Goal: Task Accomplishment & Management: Manage account settings

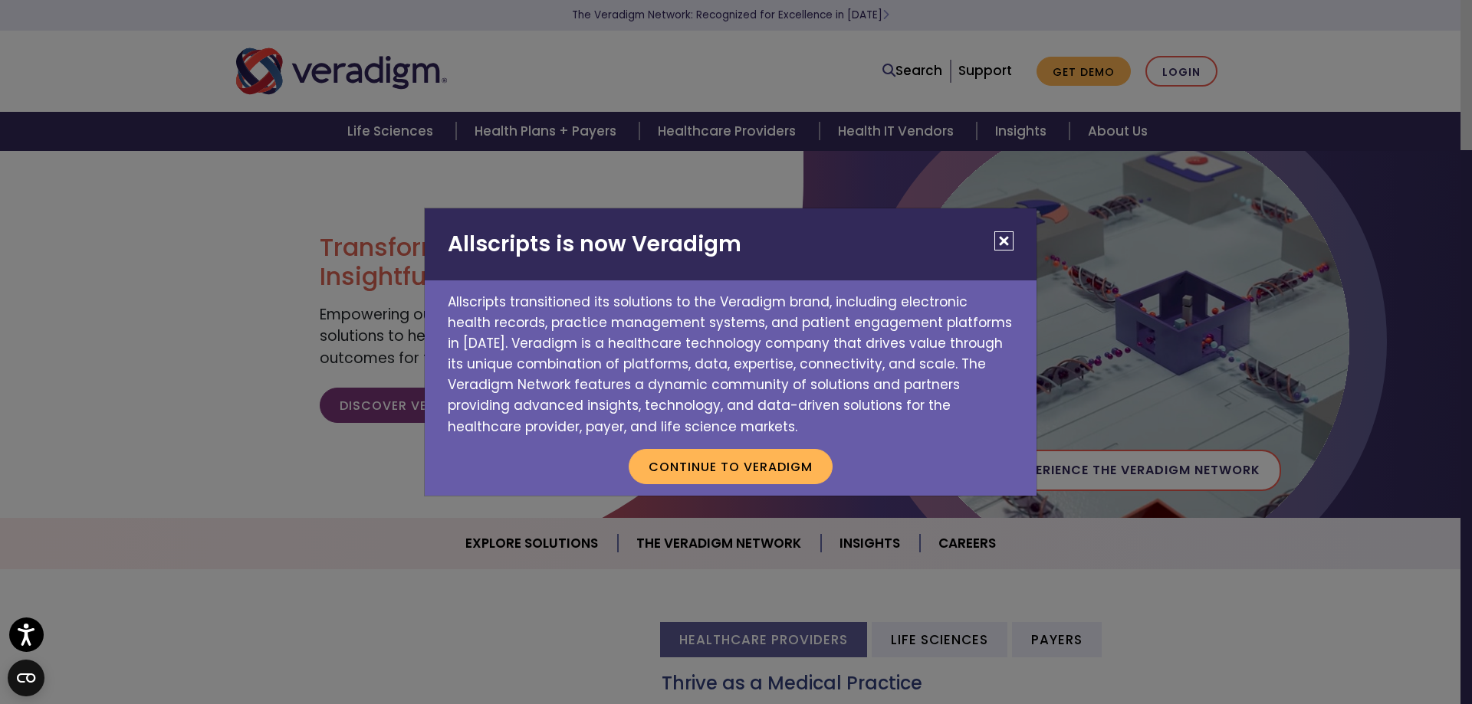
click at [1002, 236] on button "Close" at bounding box center [1003, 241] width 19 height 19
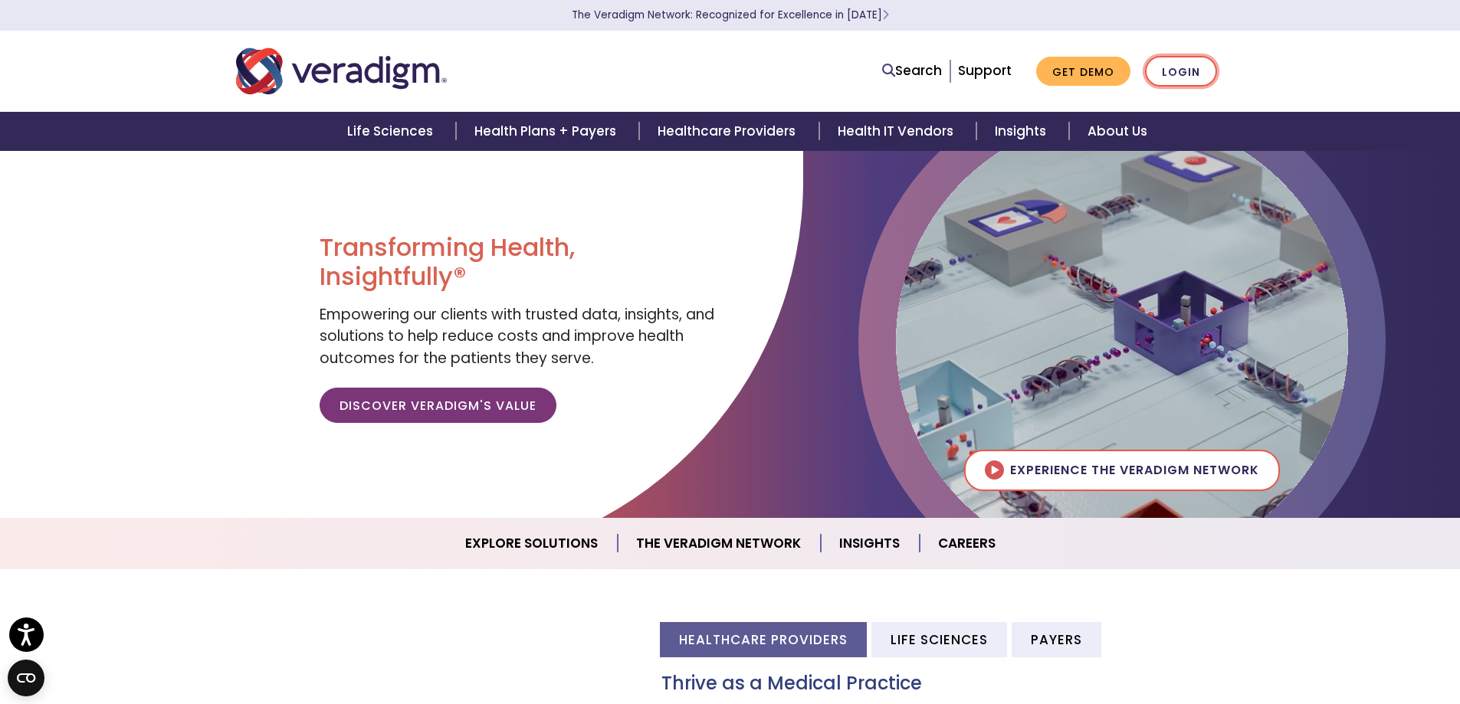
click at [1180, 77] on link "Login" at bounding box center [1181, 71] width 72 height 31
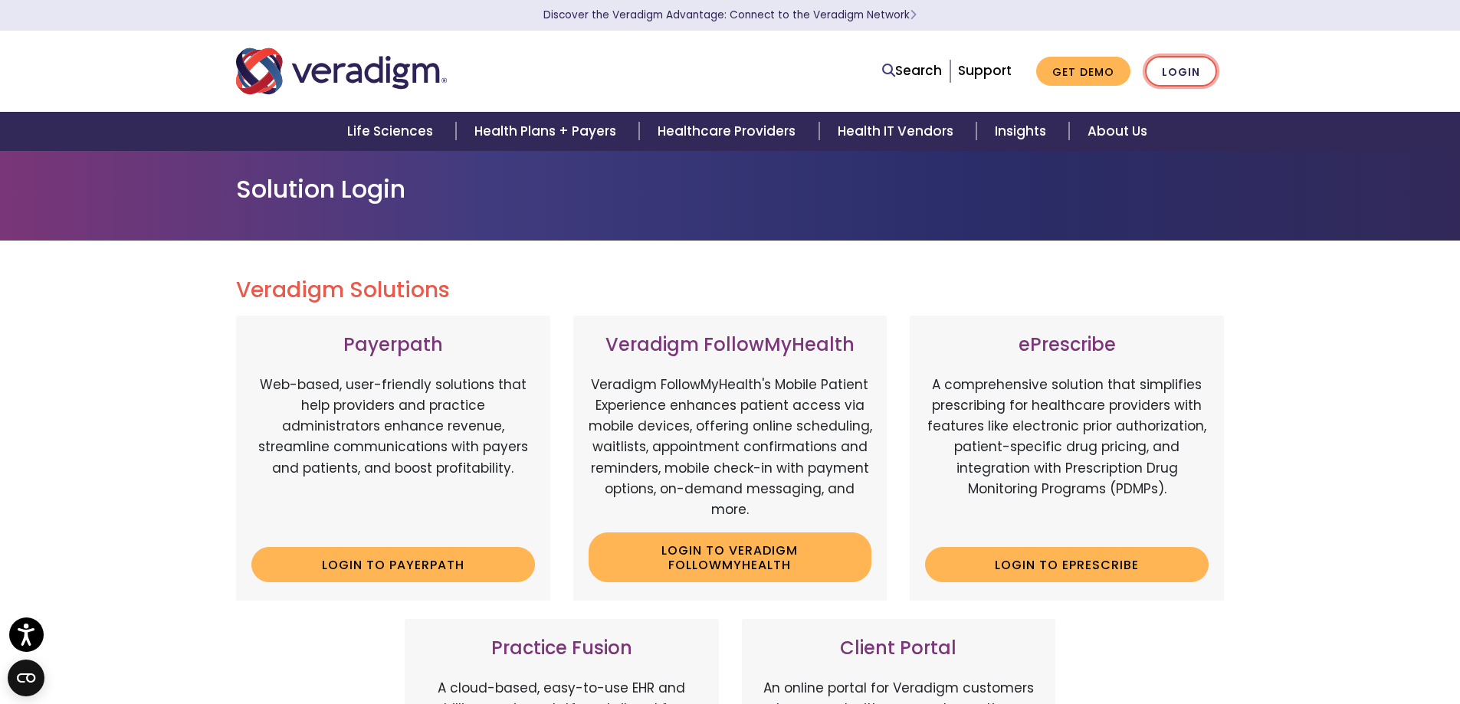
click at [1205, 67] on link "Login" at bounding box center [1181, 71] width 72 height 31
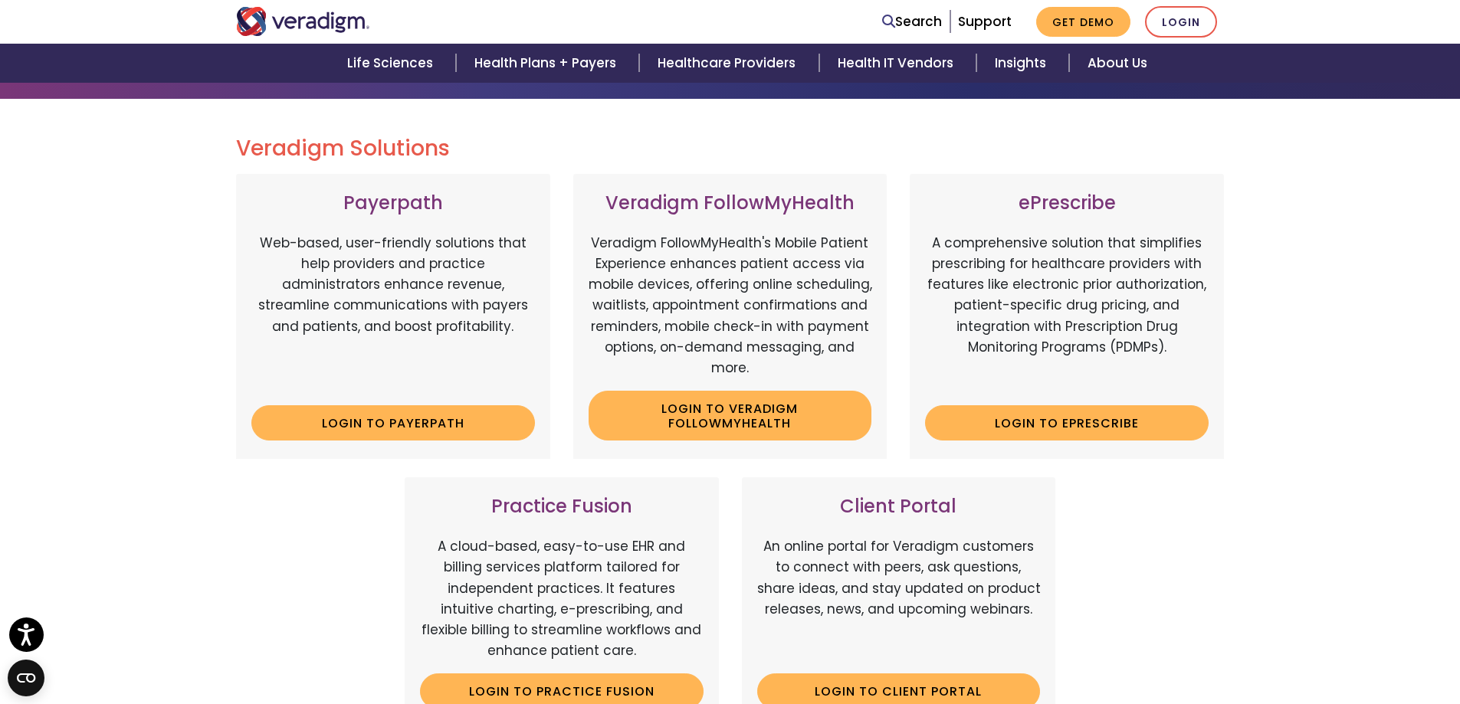
scroll to position [460, 0]
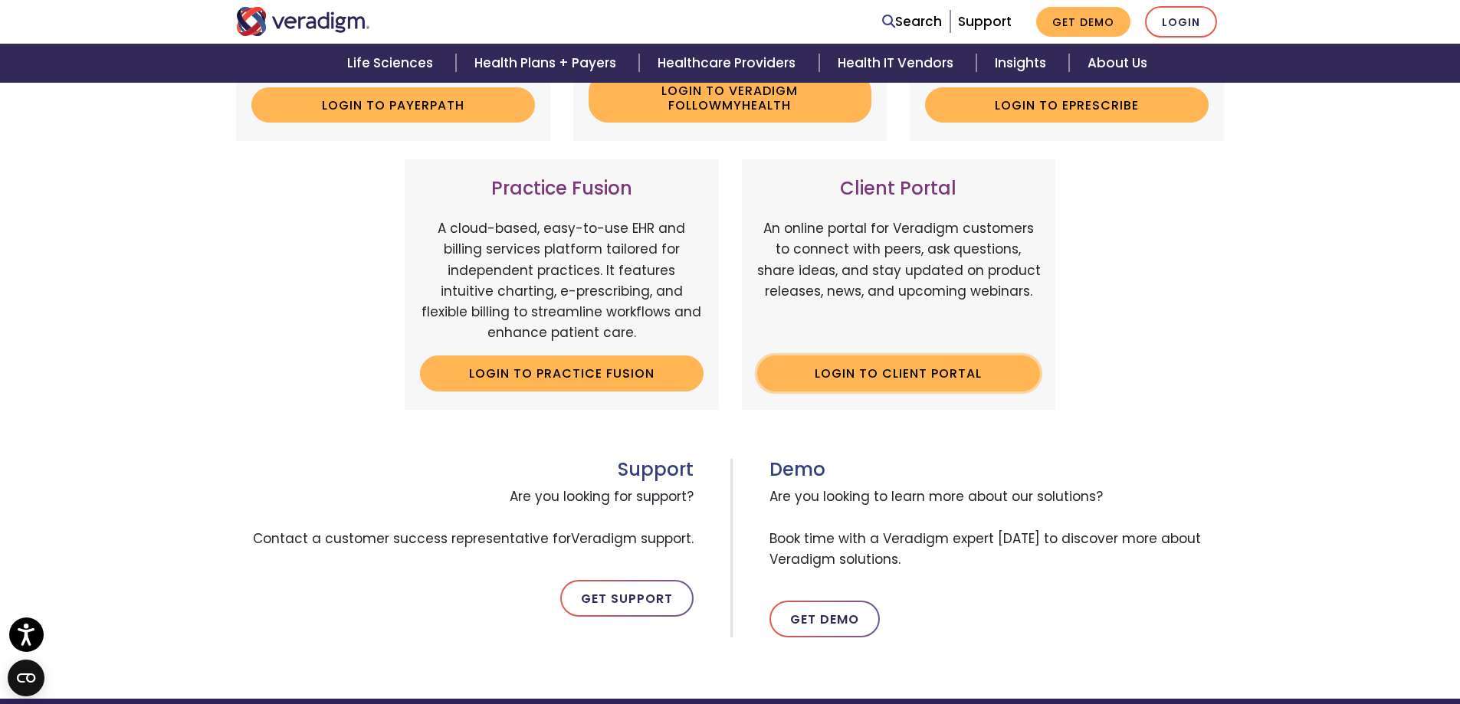
drag, startPoint x: 961, startPoint y: 372, endPoint x: 969, endPoint y: 310, distance: 61.9
click at [960, 373] on link "Login to Client Portal" at bounding box center [899, 373] width 284 height 35
